Goal: Use online tool/utility: Use online tool/utility

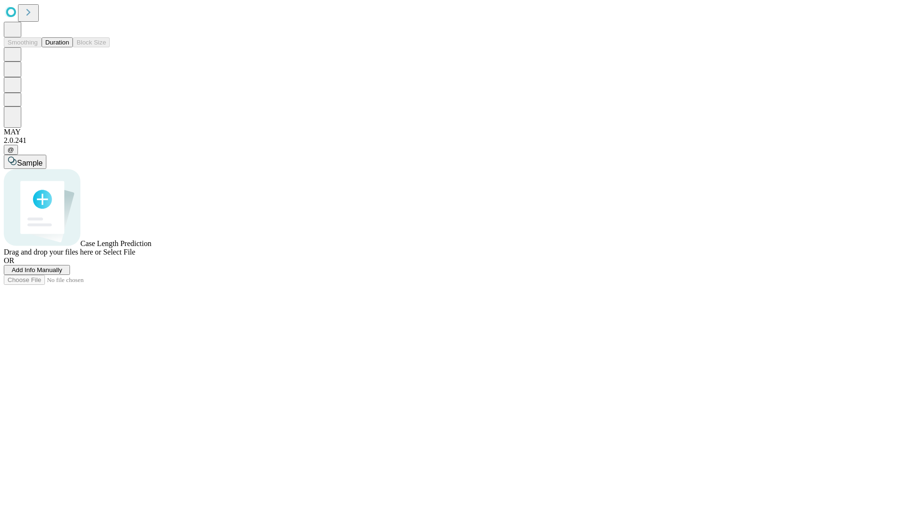
click at [69, 47] on button "Duration" at bounding box center [57, 42] width 31 height 10
click at [135, 256] on span "Select File" at bounding box center [119, 252] width 32 height 8
